Goal: Task Accomplishment & Management: Use online tool/utility

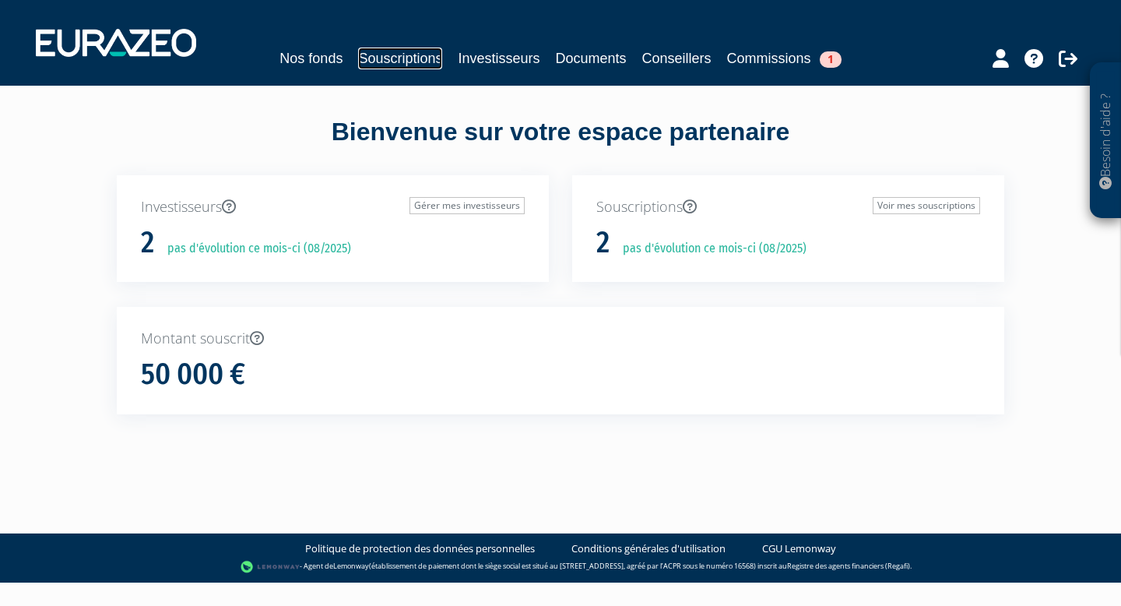
click at [402, 58] on link "Souscriptions" at bounding box center [400, 59] width 84 height 22
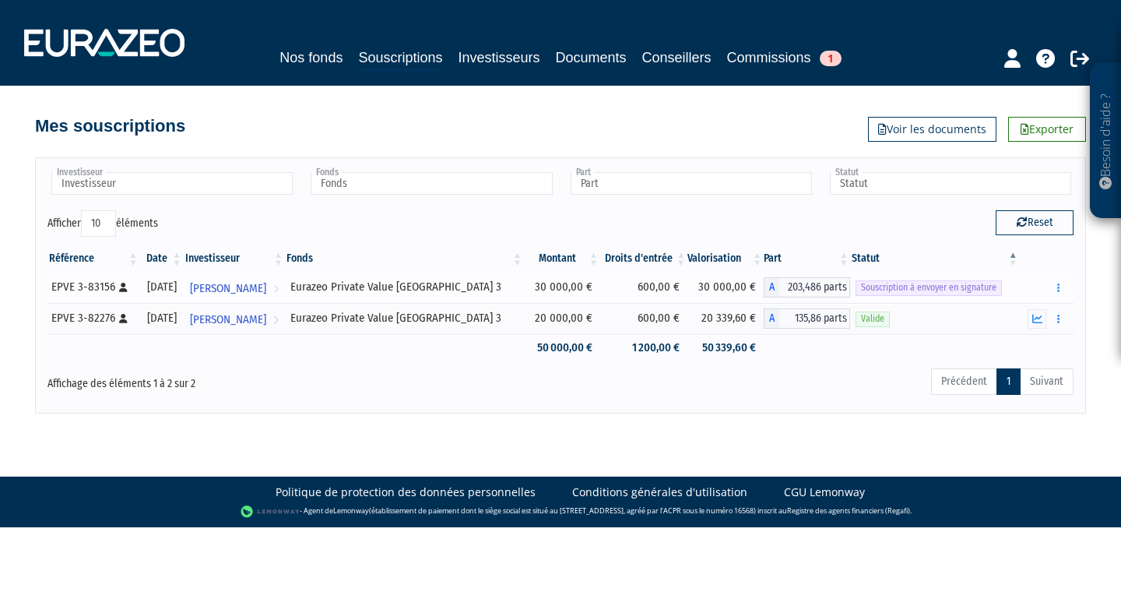
click at [936, 286] on span "Souscription à envoyer en signature" at bounding box center [929, 287] width 146 height 15
click at [1063, 289] on button "button" at bounding box center [1059, 287] width 19 height 19
click at [1029, 311] on link "Envoyer à signer" at bounding box center [1019, 316] width 89 height 26
